Goal: Check status: Check status

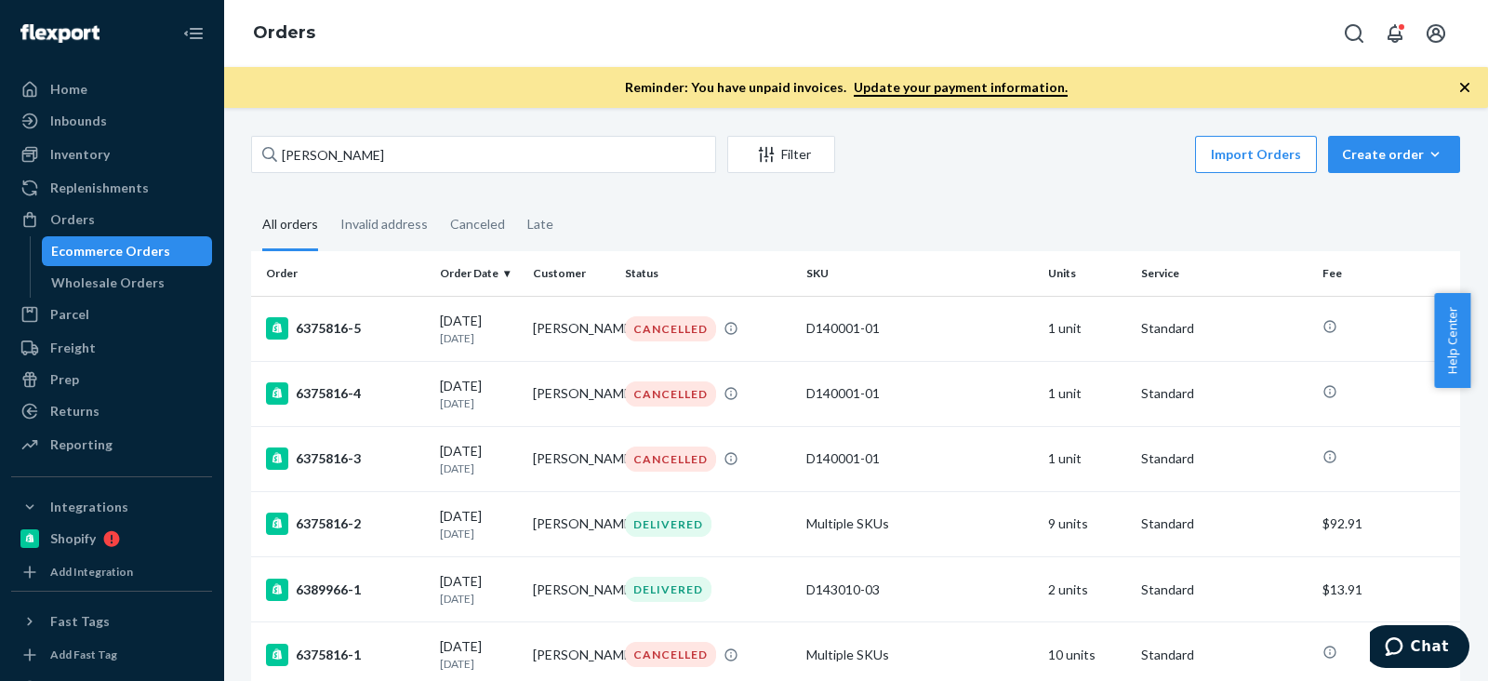
drag, startPoint x: 1307, startPoint y: 216, endPoint x: 1093, endPoint y: 212, distance: 214.0
click at [1305, 216] on fieldset "All orders Invalid address Canceled Late" at bounding box center [855, 225] width 1209 height 51
click at [94, 148] on div "Inventory" at bounding box center [80, 154] width 60 height 19
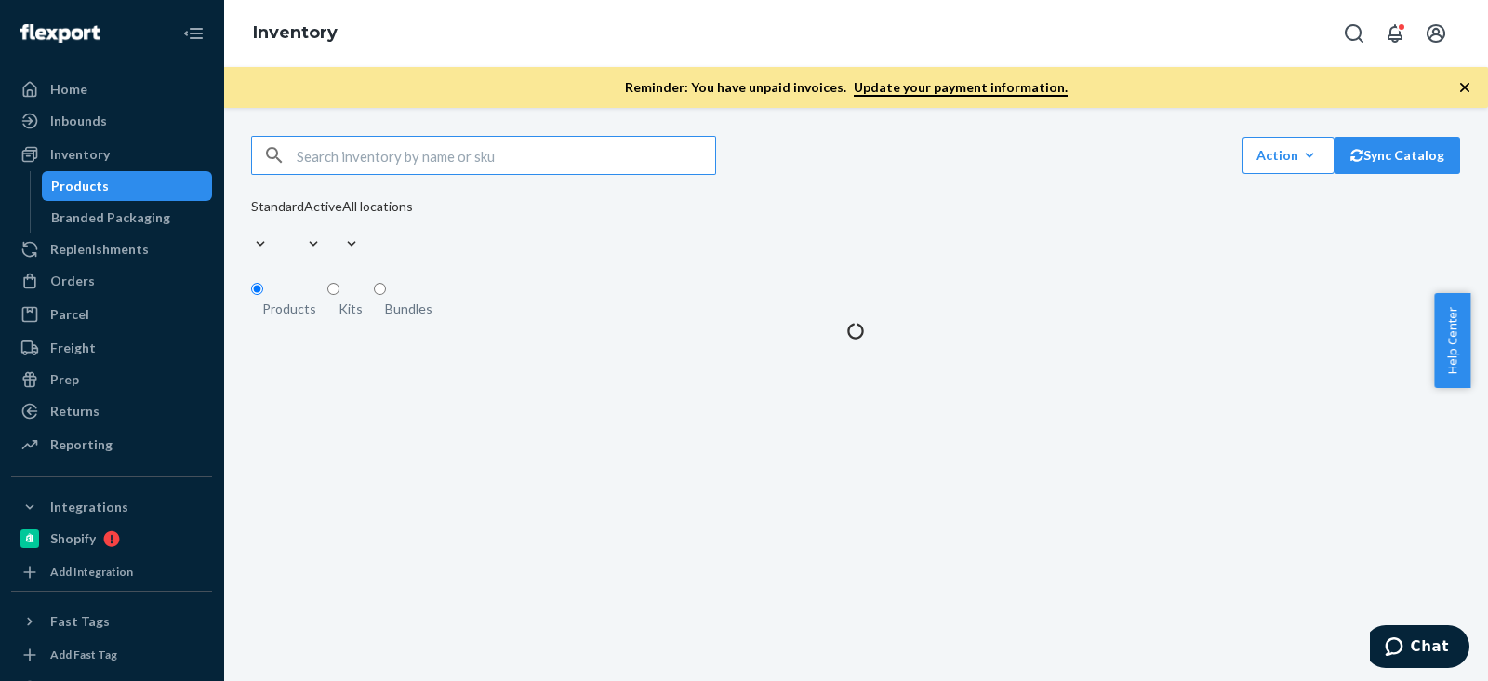
click at [486, 169] on input "text" at bounding box center [506, 155] width 419 height 37
click at [488, 165] on input "B86100-30-K2" at bounding box center [506, 155] width 419 height 37
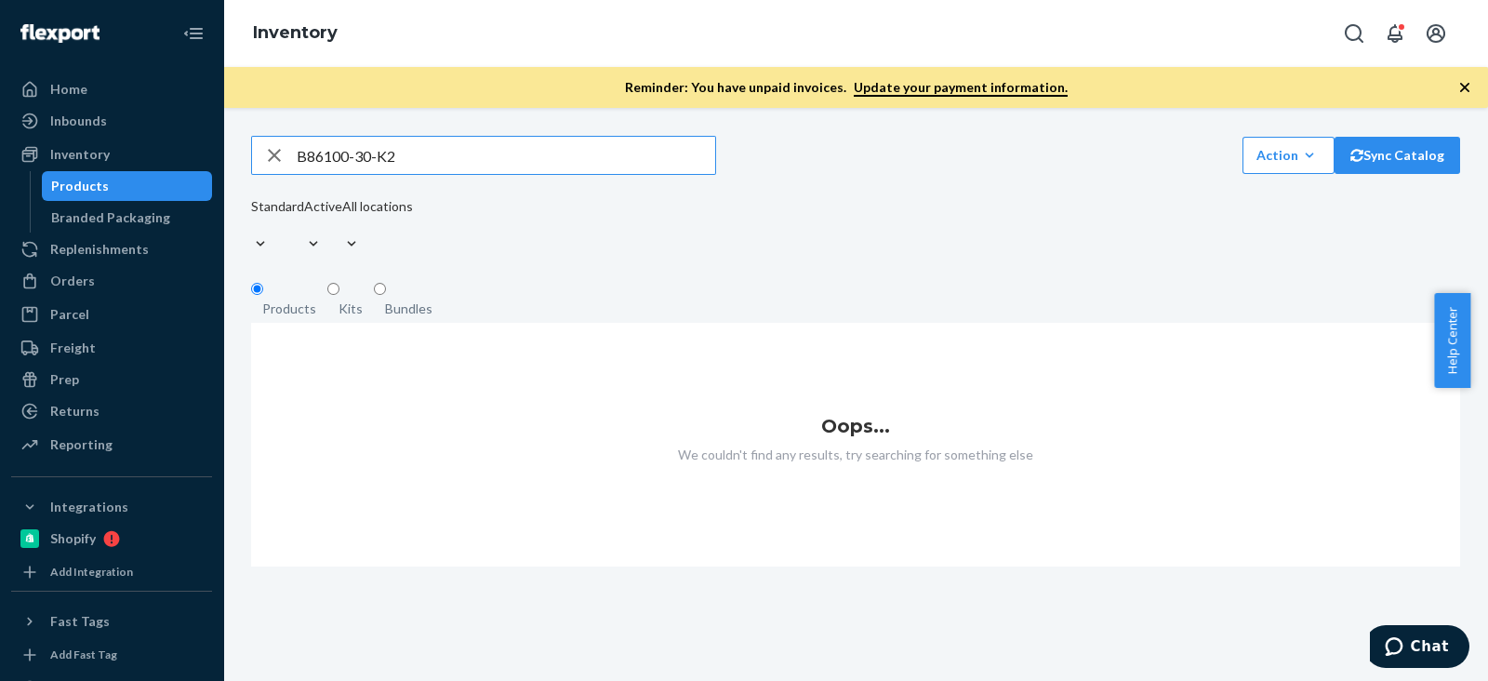
click at [503, 174] on input "B86100-30-K2" at bounding box center [506, 155] width 419 height 37
click at [497, 160] on input "B86100-30-K" at bounding box center [506, 155] width 419 height 37
type input "B86100-30"
click at [973, 195] on div "B86100-30 Action Create product Create kit or bundle Bulk create products Bulk …" at bounding box center [855, 351] width 1237 height 431
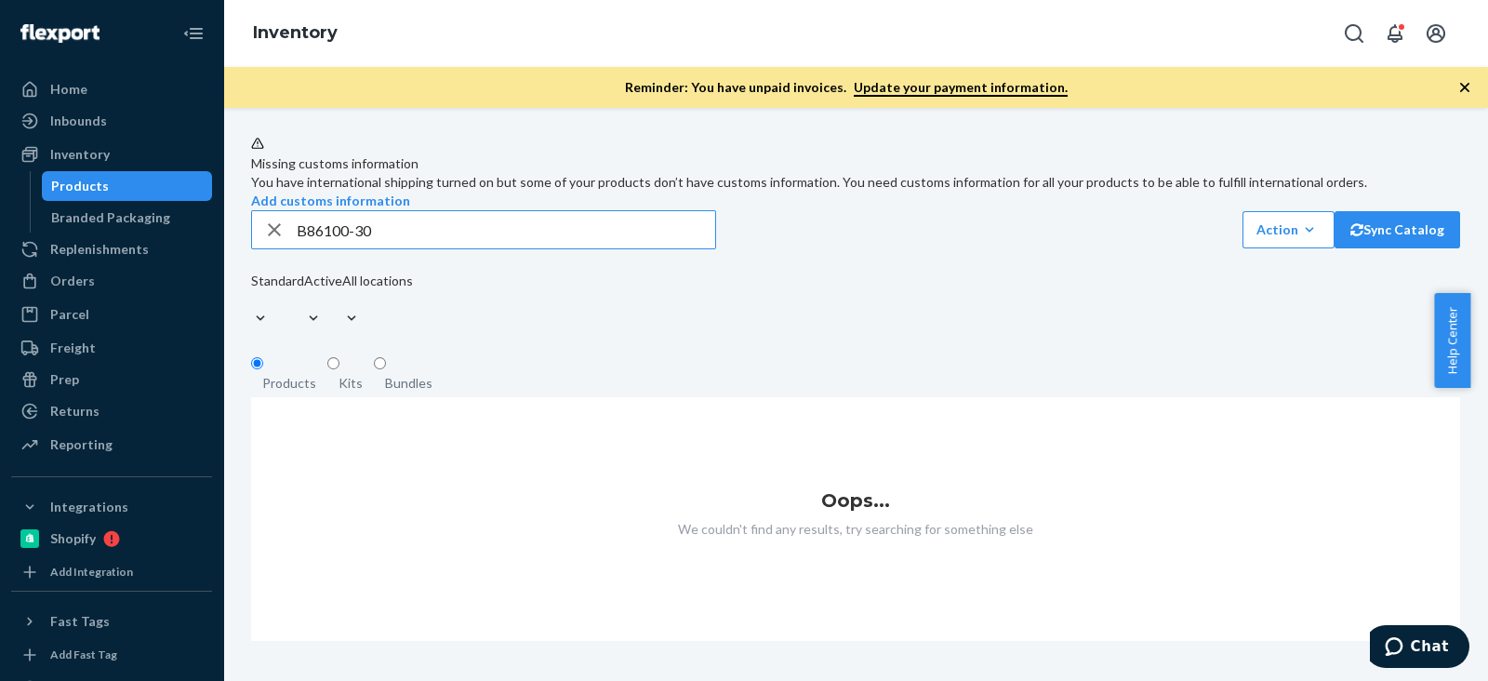
click at [438, 248] on input "B86100-30" at bounding box center [506, 229] width 419 height 37
click at [502, 248] on input "B86100-30" at bounding box center [506, 229] width 419 height 37
click at [289, 248] on div "button" at bounding box center [274, 229] width 45 height 37
click at [300, 248] on input "text" at bounding box center [506, 229] width 419 height 37
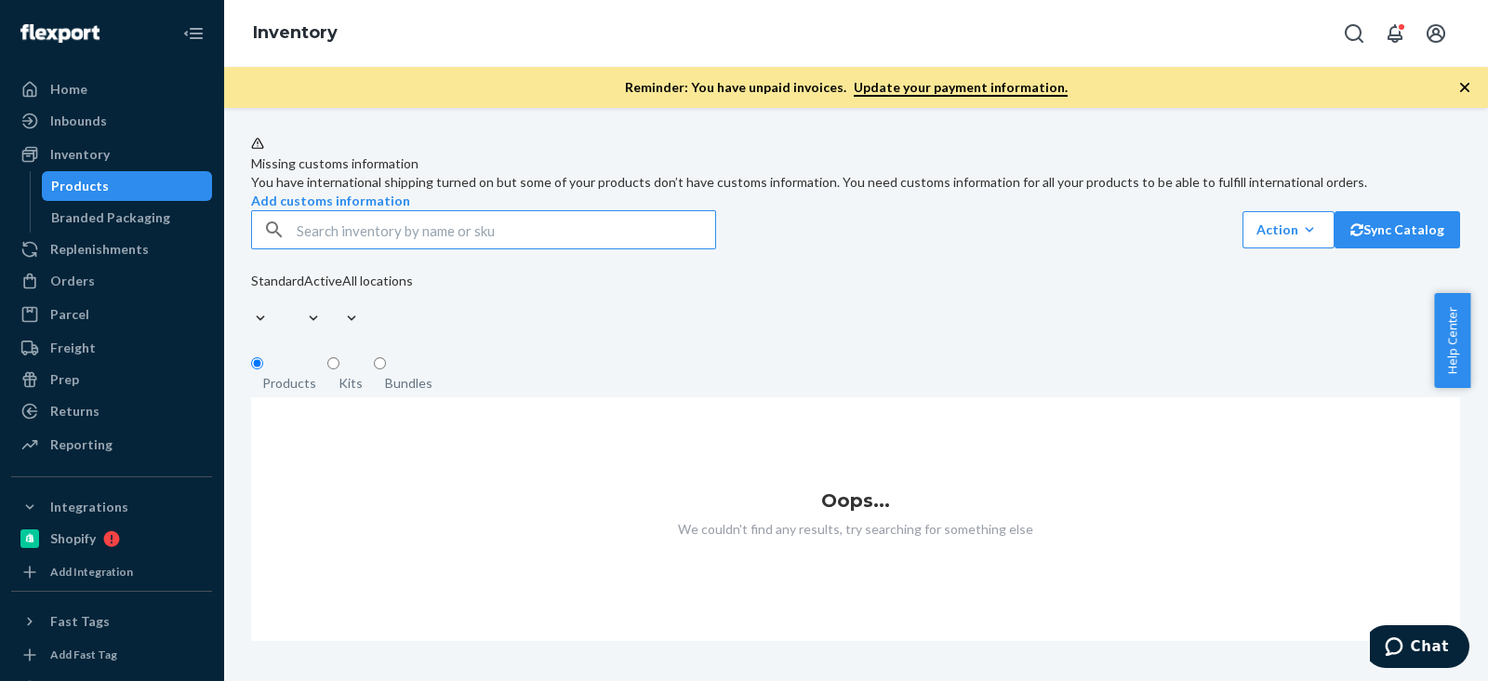
paste input "B86100-30-K2"
type input "B86100-30"
click at [891, 303] on div "B86100-30 Action Create product Create kit or bundle Bulk create products Bulk …" at bounding box center [855, 271] width 1209 height 123
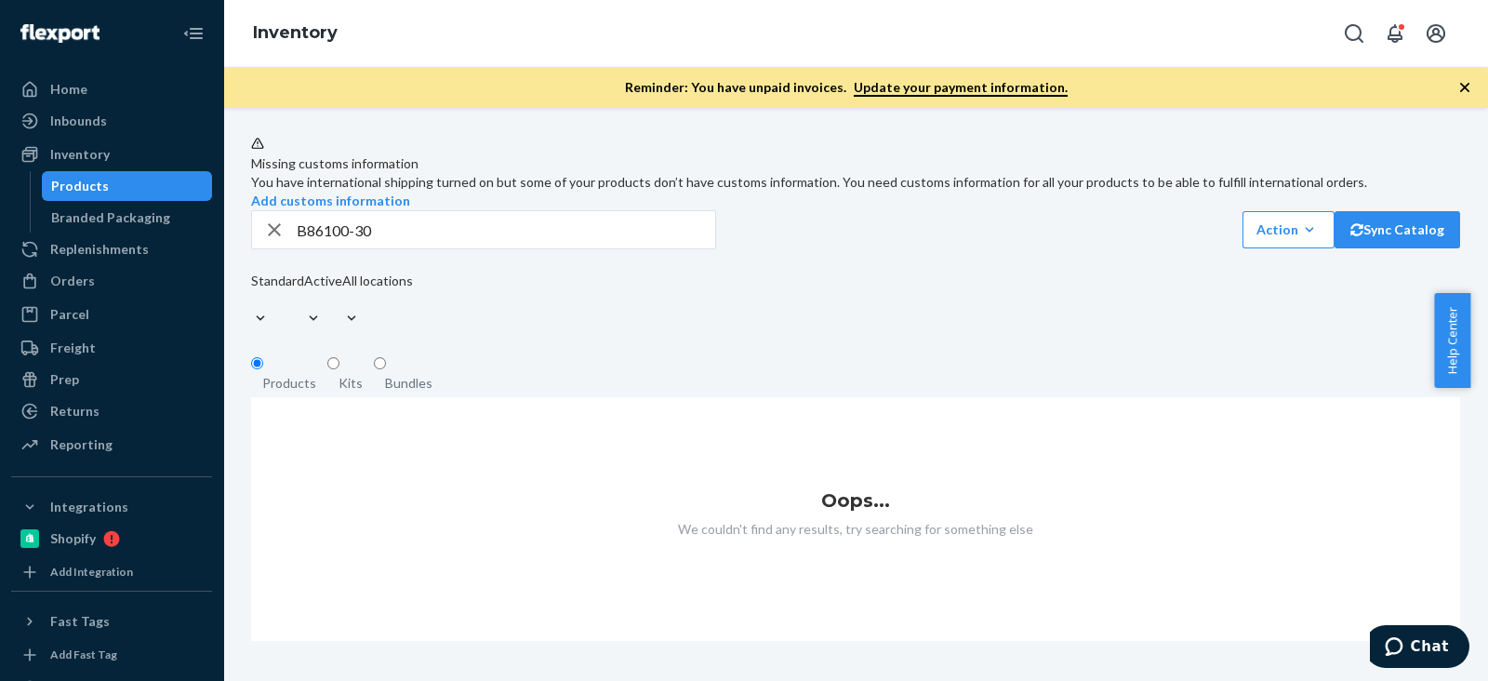
click at [413, 321] on div "Standard Active All locations" at bounding box center [332, 302] width 162 height 61
click at [486, 248] on input "B86100-30" at bounding box center [506, 229] width 419 height 37
click at [538, 248] on input "B86100-30" at bounding box center [506, 229] width 419 height 37
click at [539, 248] on input "B86100-30" at bounding box center [506, 229] width 419 height 37
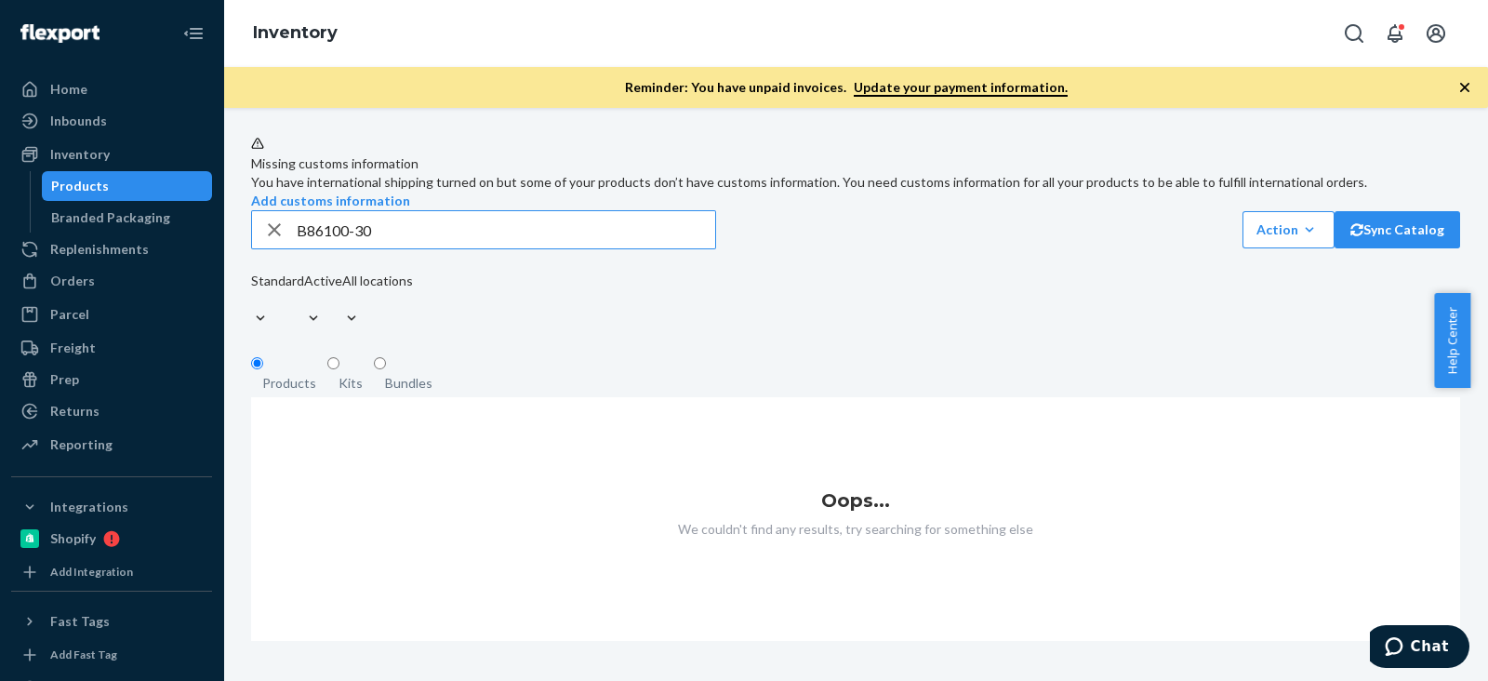
click at [767, 249] on div "B86100-30 Action Create product Create kit or bundle Bulk create products Bulk …" at bounding box center [855, 229] width 1209 height 39
click at [762, 249] on div "B86100-30 Action Create product Create kit or bundle Bulk create products Bulk …" at bounding box center [855, 229] width 1209 height 39
click at [778, 360] on div "Missing customs information You have international shipping turned on but some …" at bounding box center [855, 388] width 1237 height 505
click at [413, 329] on div "Standard Active All locations" at bounding box center [332, 302] width 162 height 61
click at [414, 248] on input "B86100-30" at bounding box center [506, 229] width 419 height 37
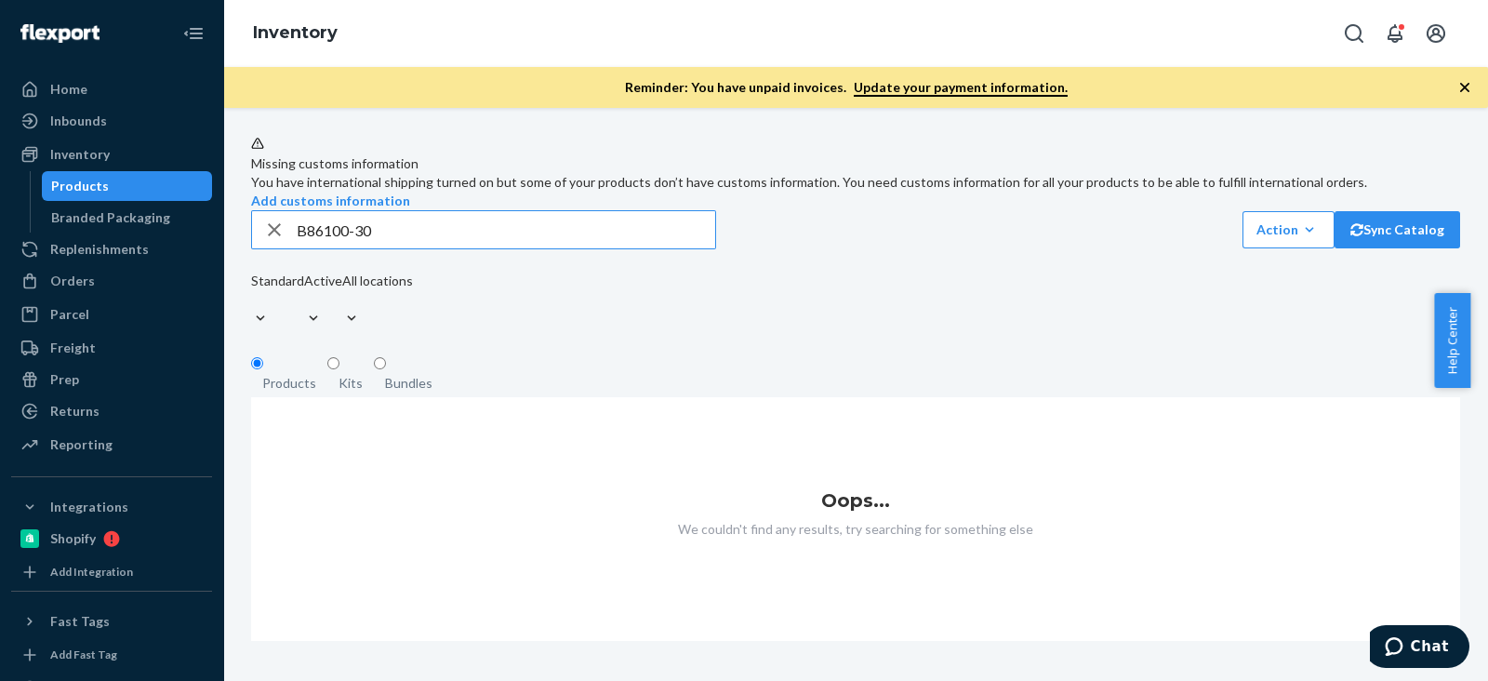
click at [413, 330] on div "Standard Active All locations" at bounding box center [332, 302] width 162 height 61
click at [475, 248] on input "B86100-30" at bounding box center [506, 229] width 419 height 37
drag, startPoint x: 123, startPoint y: 266, endPoint x: 192, endPoint y: 232, distance: 77.0
click at [123, 268] on div "Orders" at bounding box center [111, 281] width 197 height 26
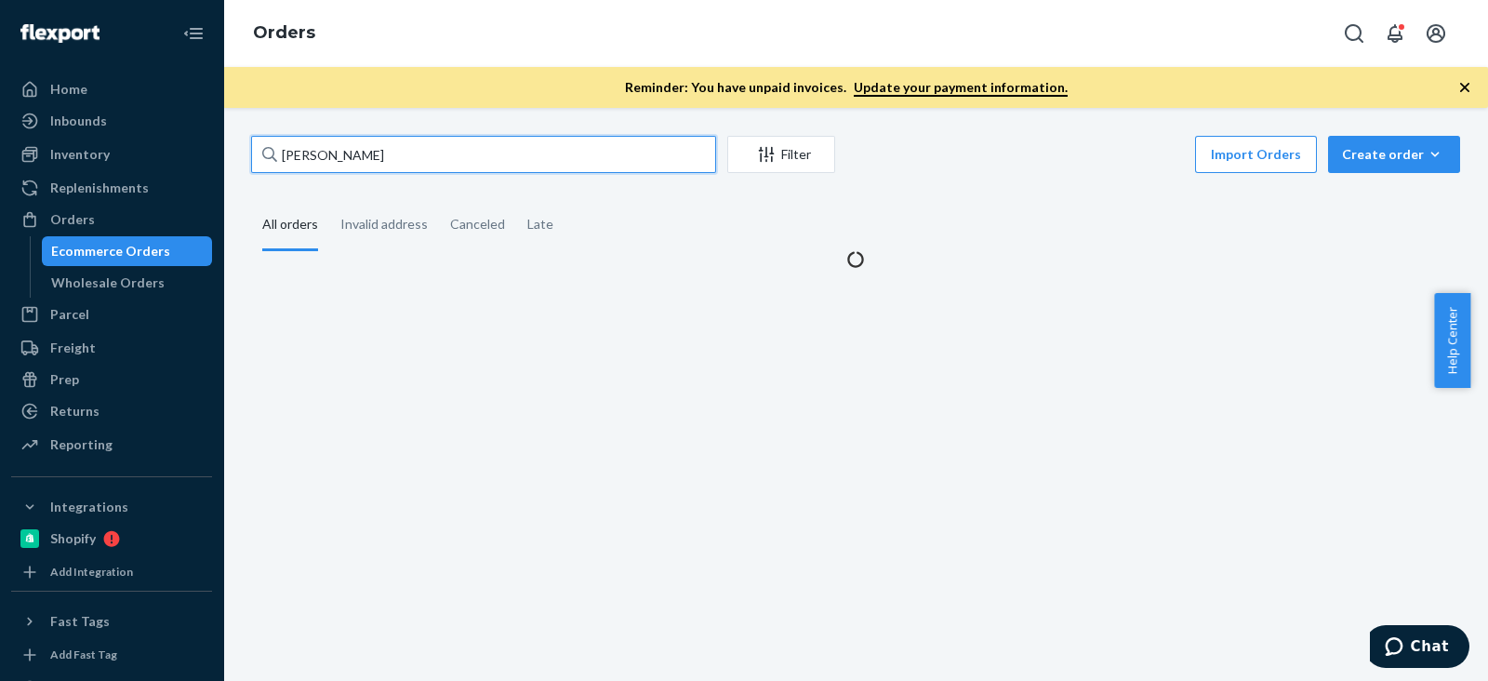
click at [326, 141] on input "[PERSON_NAME]" at bounding box center [483, 154] width 465 height 37
click at [327, 141] on input "[PERSON_NAME]" at bounding box center [483, 154] width 465 height 37
paste input "[PERSON_NAME]"
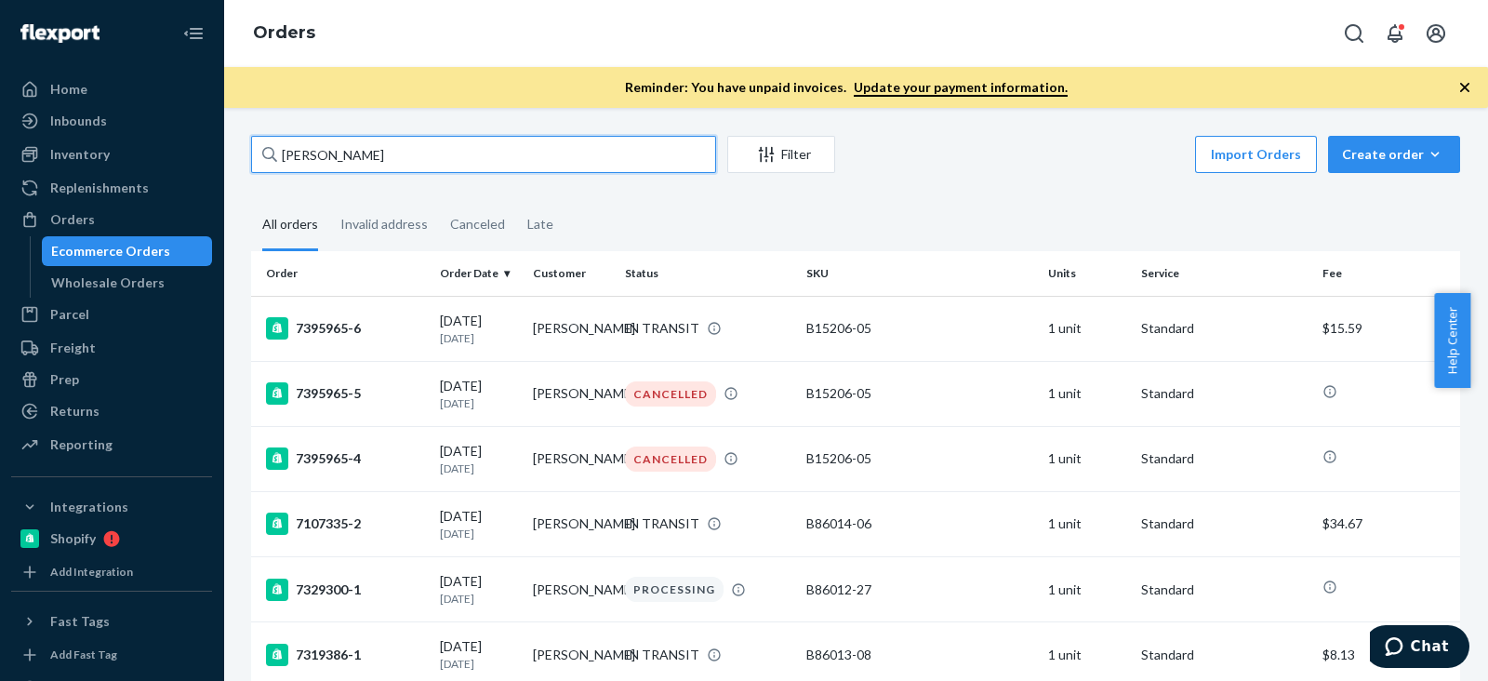
drag, startPoint x: 280, startPoint y: 144, endPoint x: 0, endPoint y: 144, distance: 280.0
click at [0, 144] on div "Home Inbounds Shipping Plans Problems Inventory Products Branded Packaging Repl…" at bounding box center [744, 340] width 1488 height 681
paste input "[STREET_ADDRESS][PERSON_NAME]"
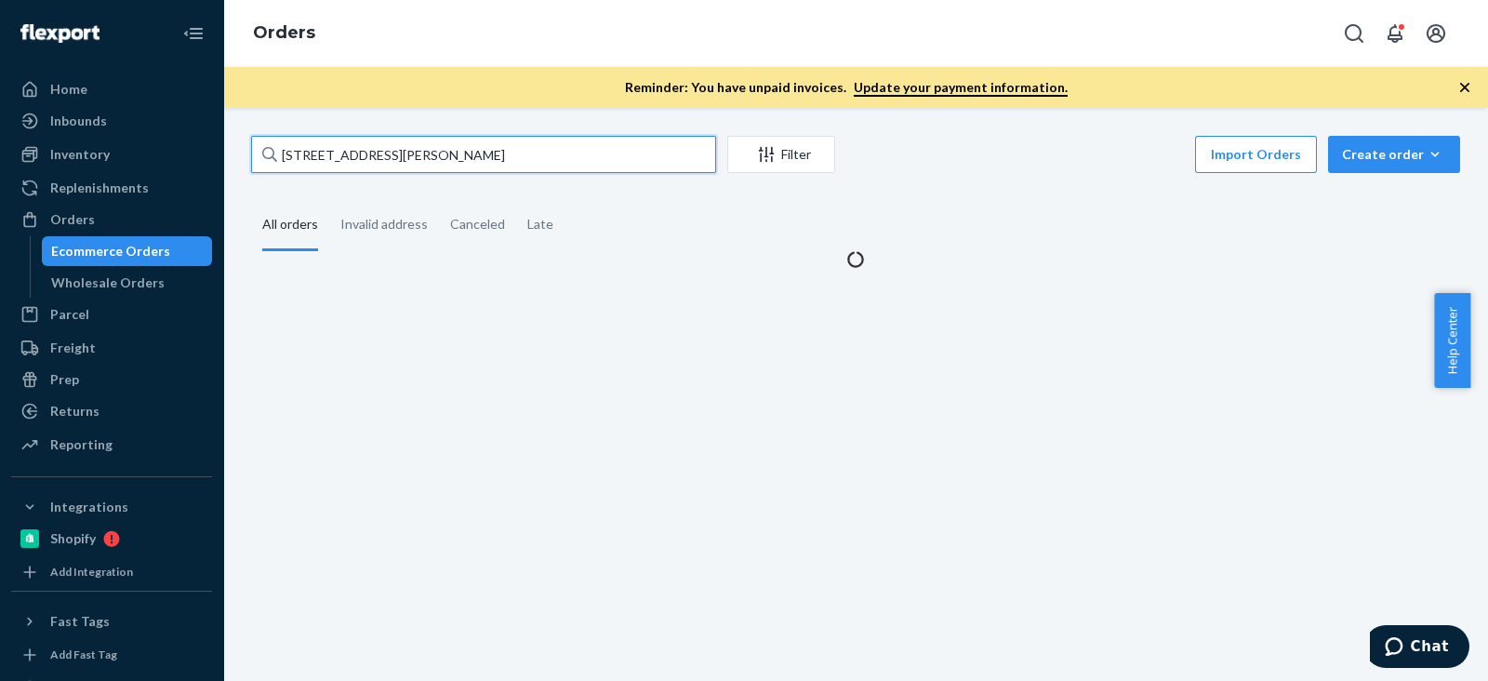
type input "[STREET_ADDRESS][PERSON_NAME]"
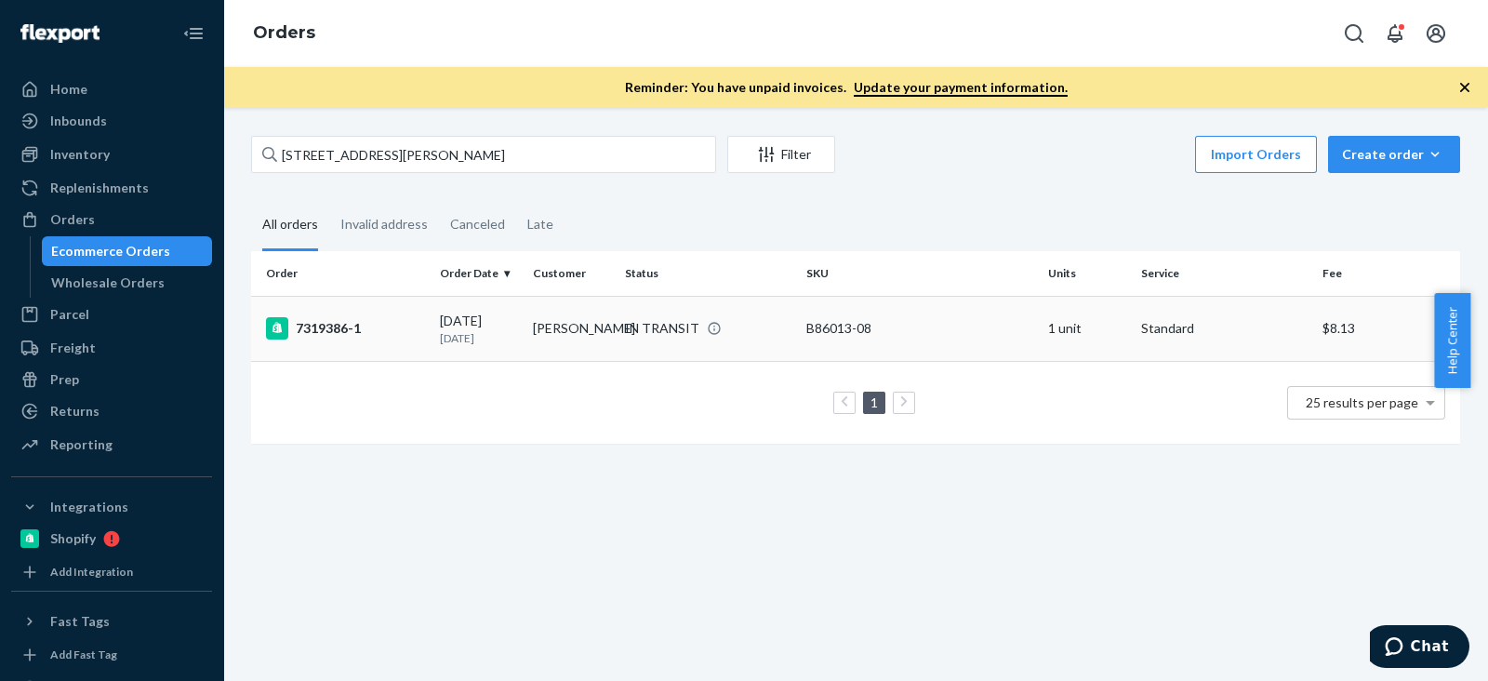
click at [334, 323] on div "7319386-1" at bounding box center [345, 328] width 159 height 22
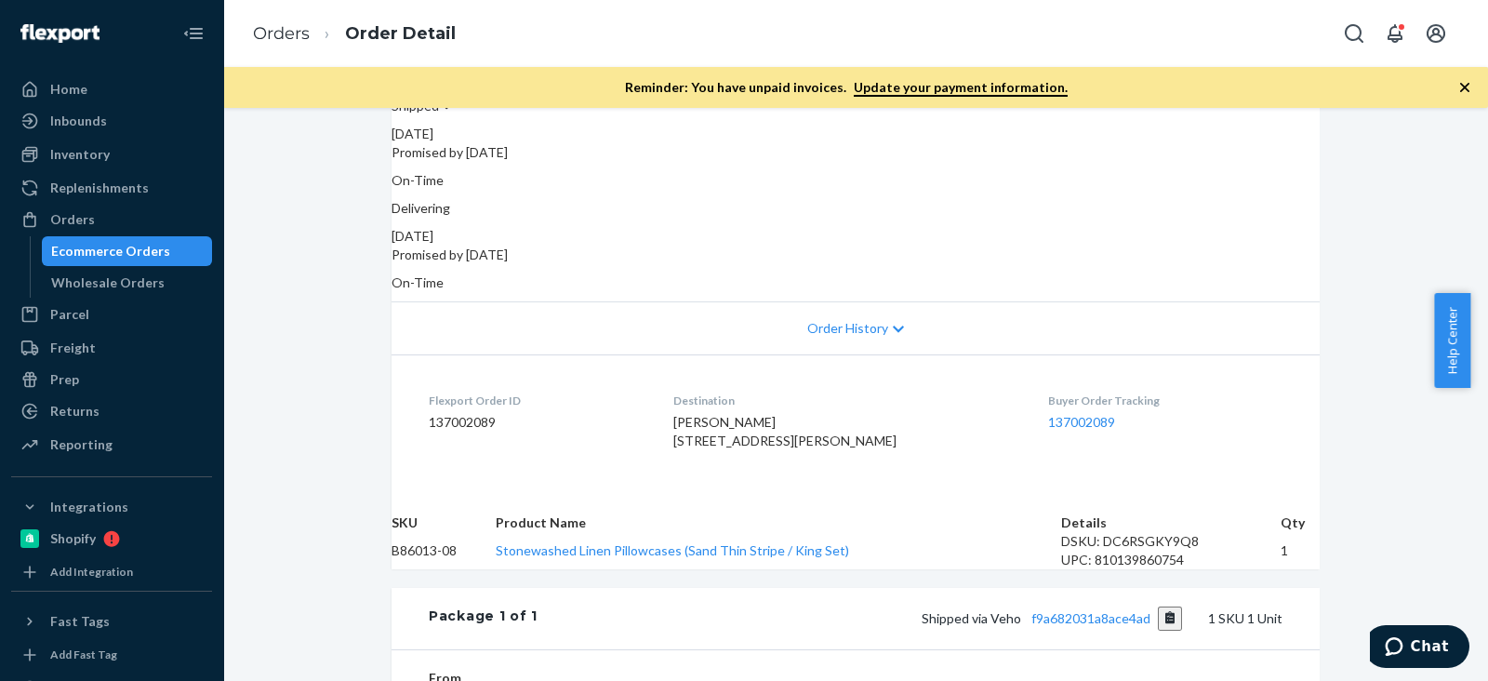
scroll to position [464, 0]
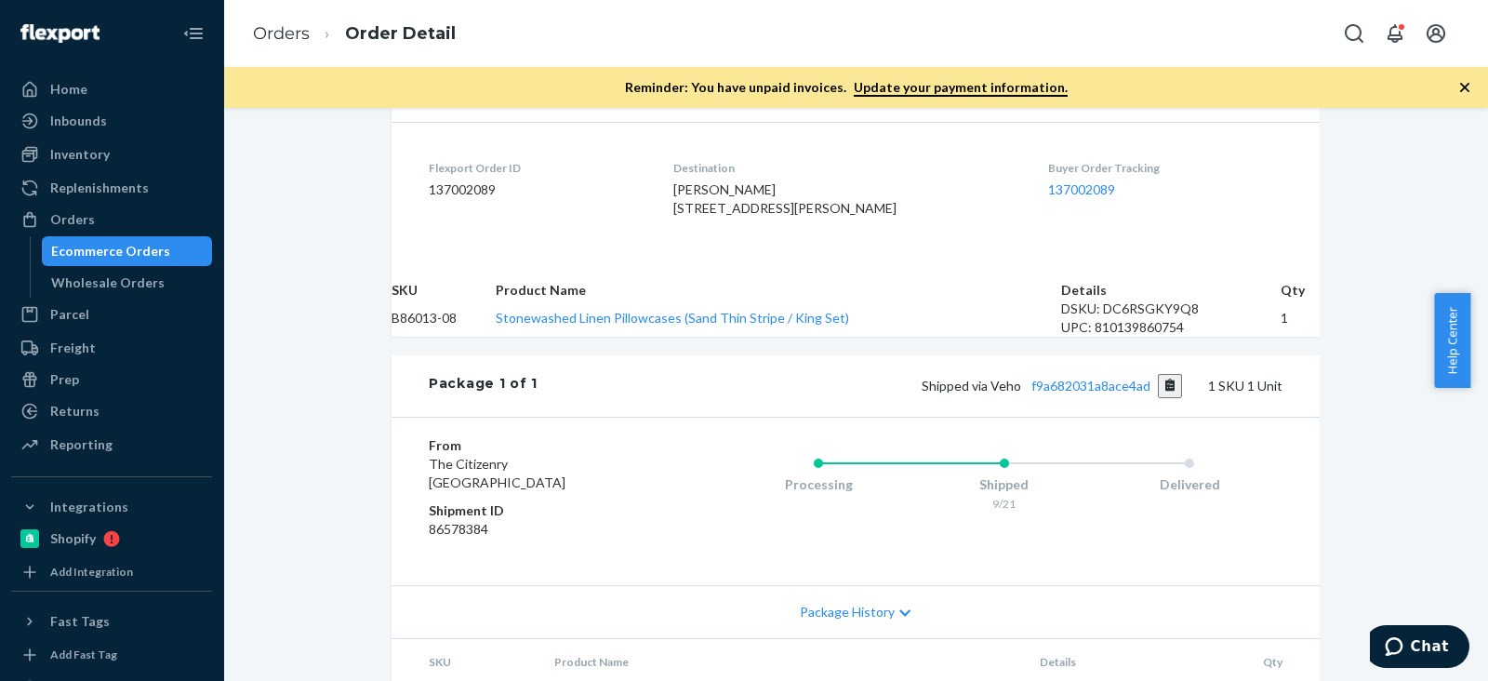
click at [1076, 398] on div "Shipped via Veho f9a682031a8ace4ad 1 SKU 1 Unit" at bounding box center [910, 386] width 745 height 24
click at [1076, 393] on link "f9a682031a8ace4ad" at bounding box center [1091, 386] width 119 height 16
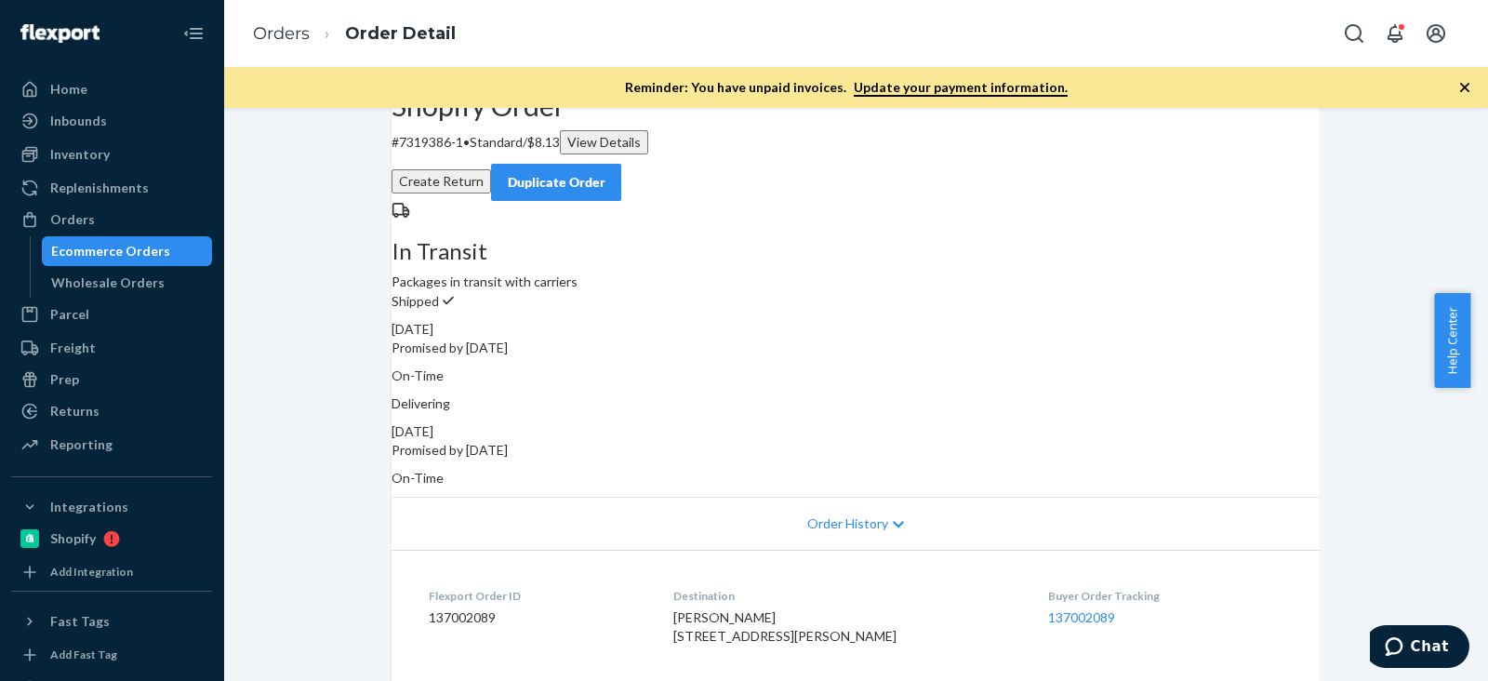
scroll to position [0, 0]
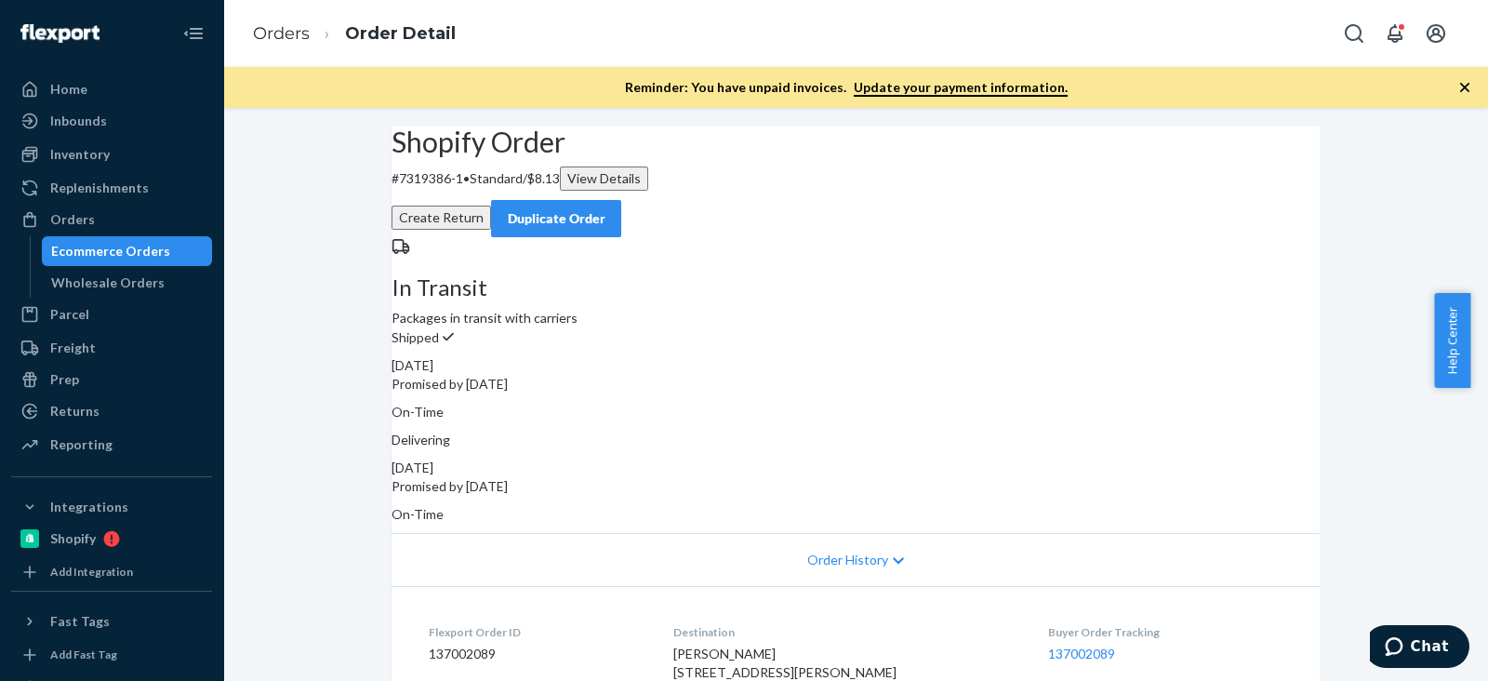
copy div "[DATE]"
drag, startPoint x: 950, startPoint y: 426, endPoint x: 1044, endPoint y: 420, distance: 94.1
click at [1044, 431] on div "Delivering [DATE] Promised by [DATE] On-Time" at bounding box center [856, 477] width 928 height 93
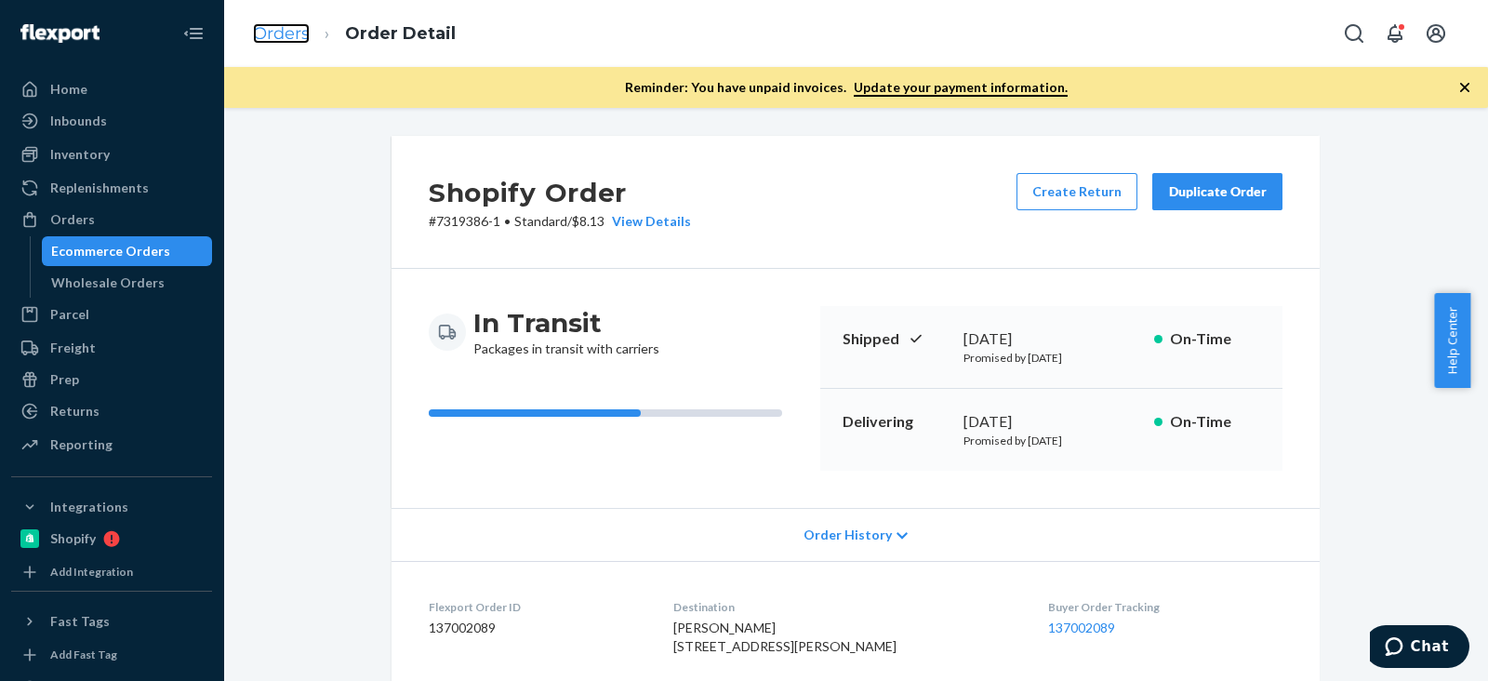
click at [291, 43] on link "Orders" at bounding box center [281, 33] width 57 height 20
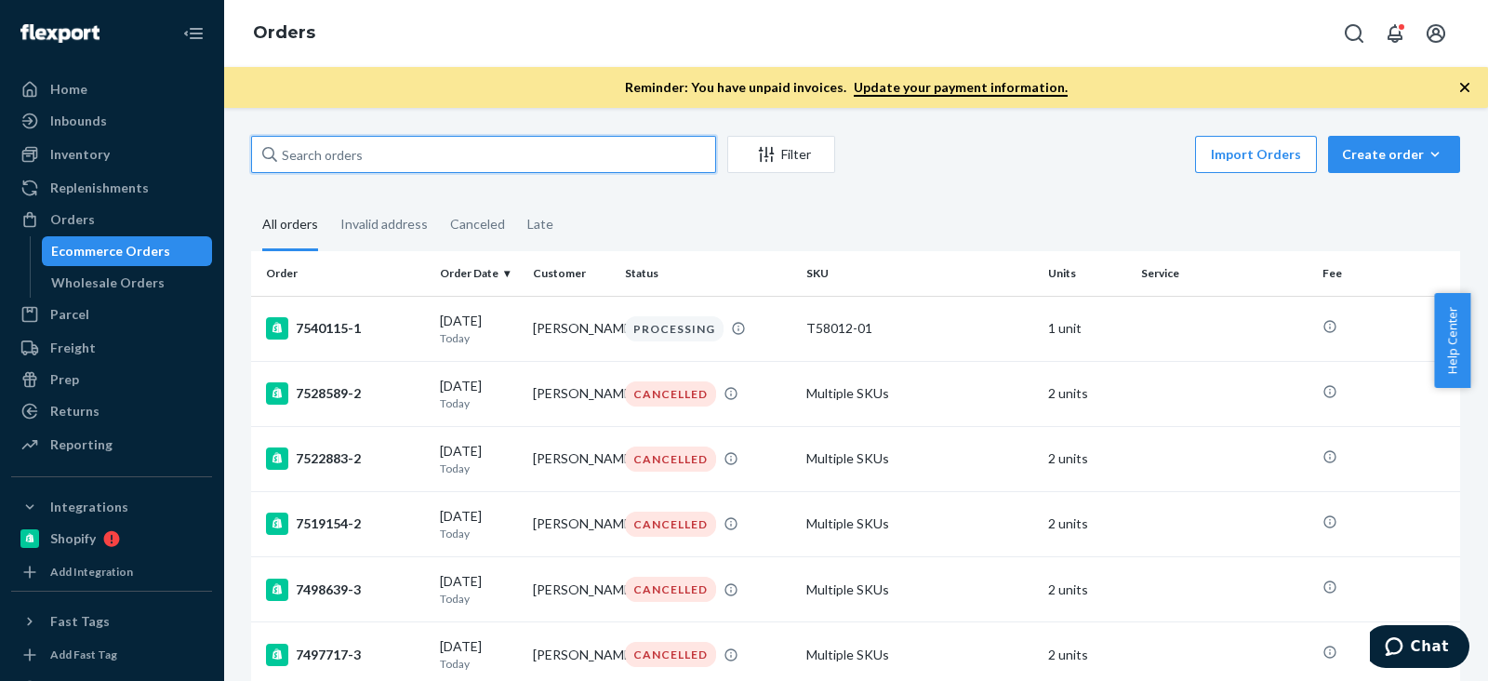
click at [372, 147] on input "text" at bounding box center [483, 154] width 465 height 37
paste input "Ally Silberkleit"
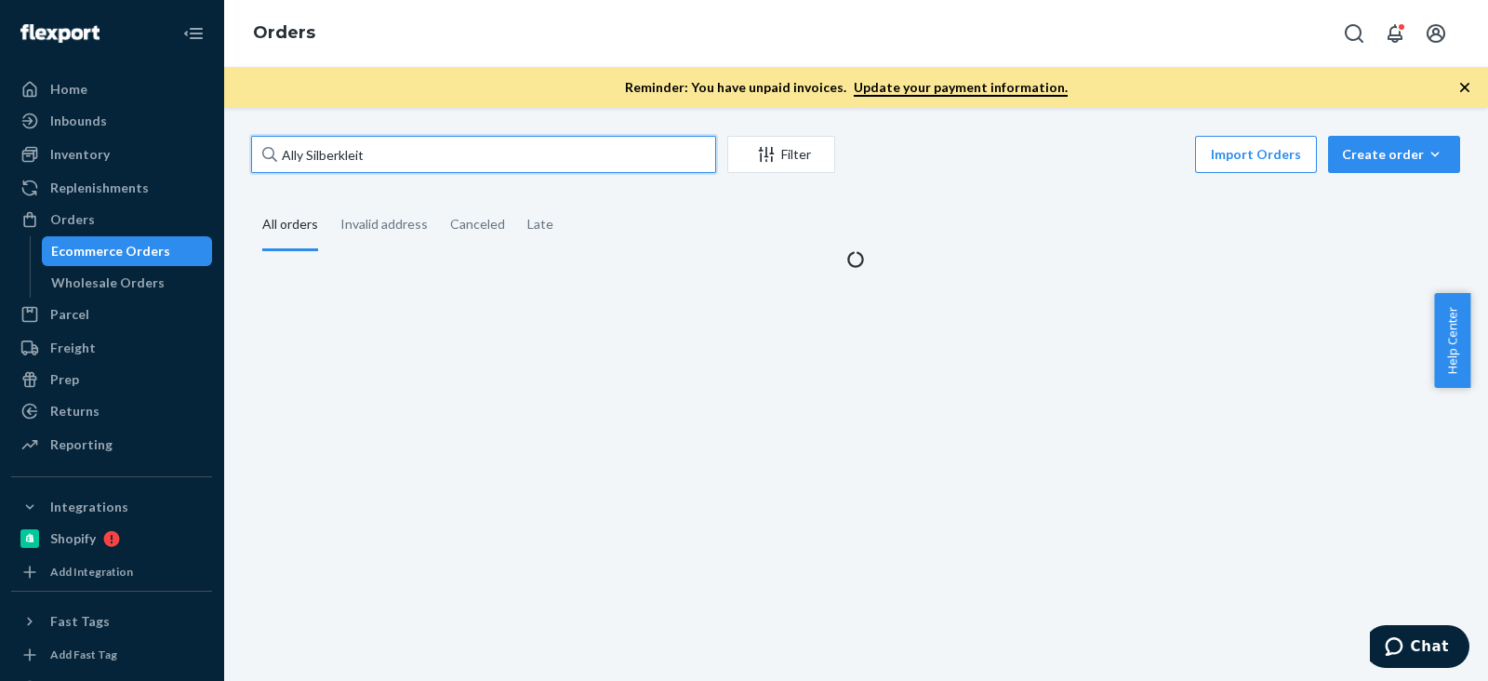
type input "Ally Silberkleit"
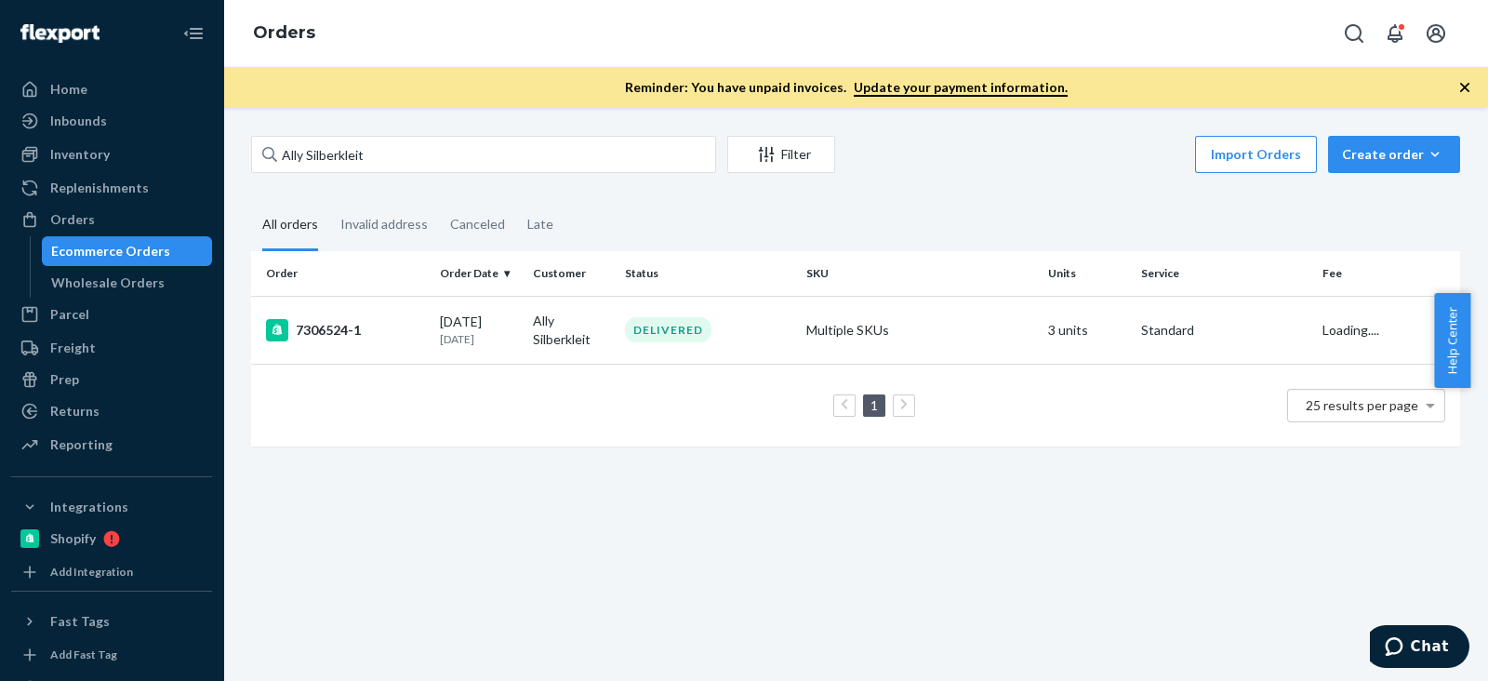
drag, startPoint x: 535, startPoint y: 390, endPoint x: 216, endPoint y: 30, distance: 481.0
click at [535, 388] on div "1 25 results per page" at bounding box center [855, 406] width 1179 height 60
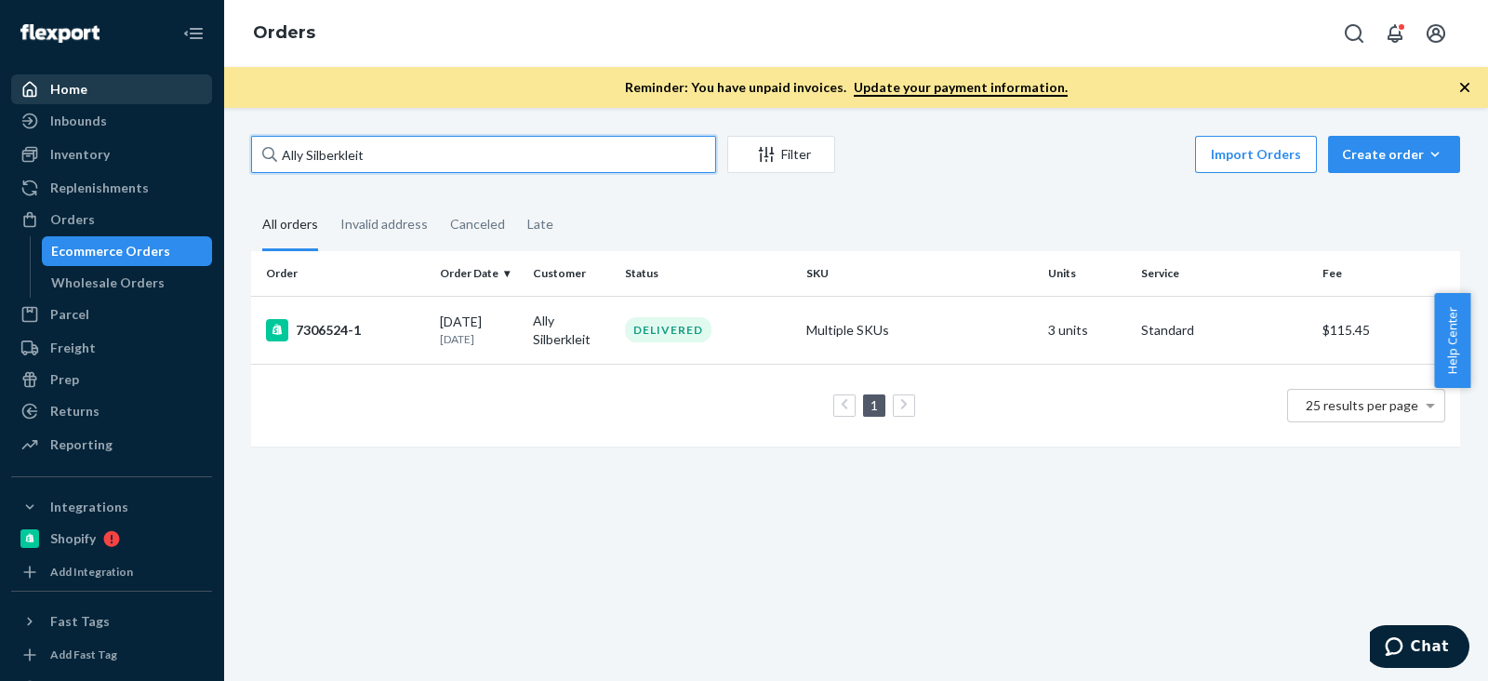
drag, startPoint x: 405, startPoint y: 160, endPoint x: 28, endPoint y: 86, distance: 384.0
click at [28, 86] on div "Home Inbounds Shipping Plans Problems Inventory Products Branded Packaging Repl…" at bounding box center [744, 340] width 1488 height 681
paste input "Mary Hula"
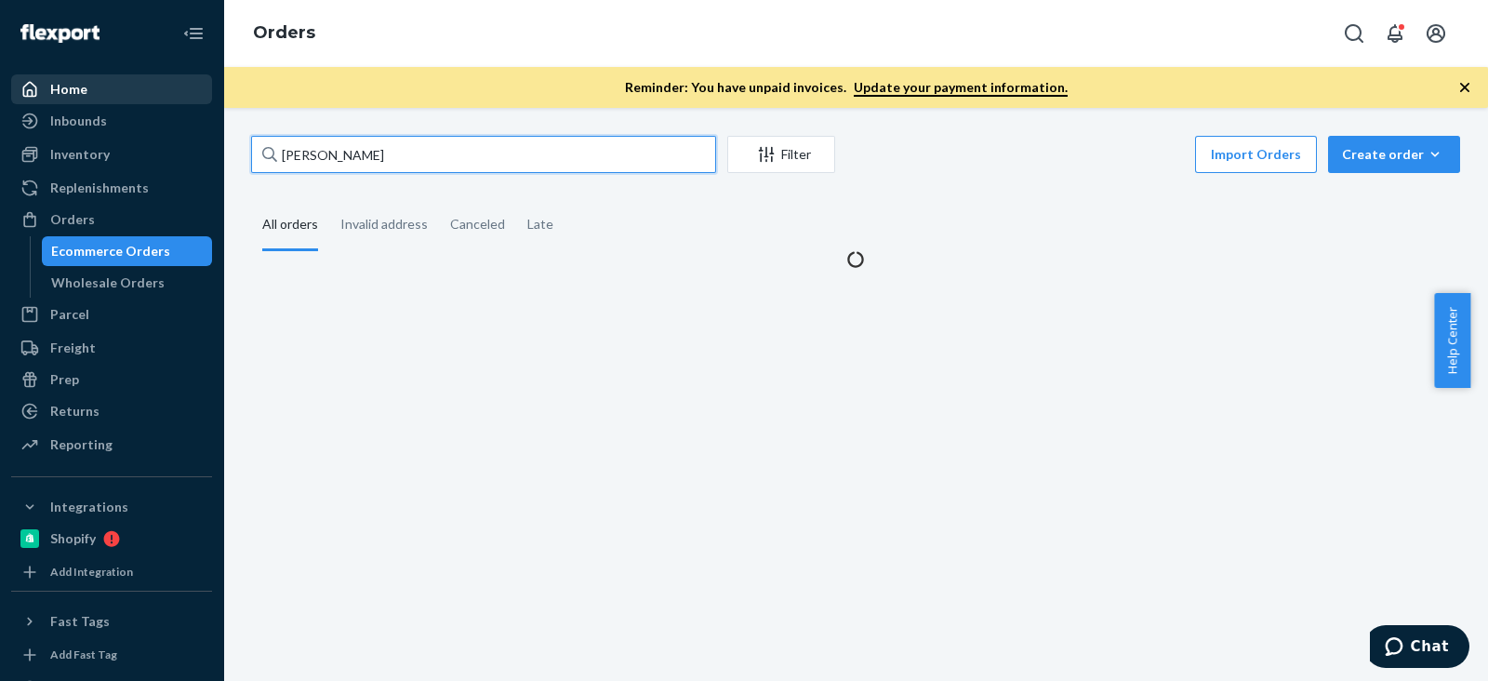
type input "Mary Hula"
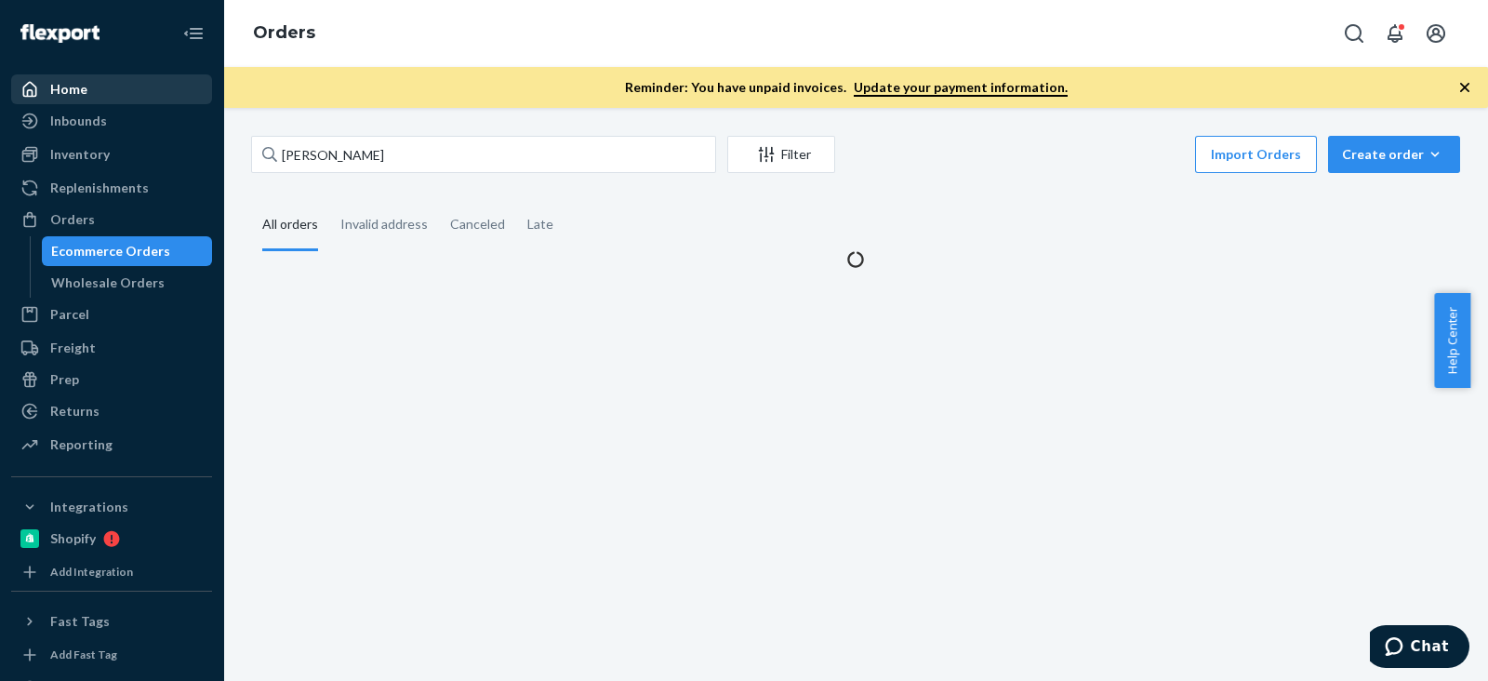
click at [629, 241] on fieldset "All orders Invalid address Canceled Late" at bounding box center [855, 225] width 1209 height 51
